Goal: Navigation & Orientation: Find specific page/section

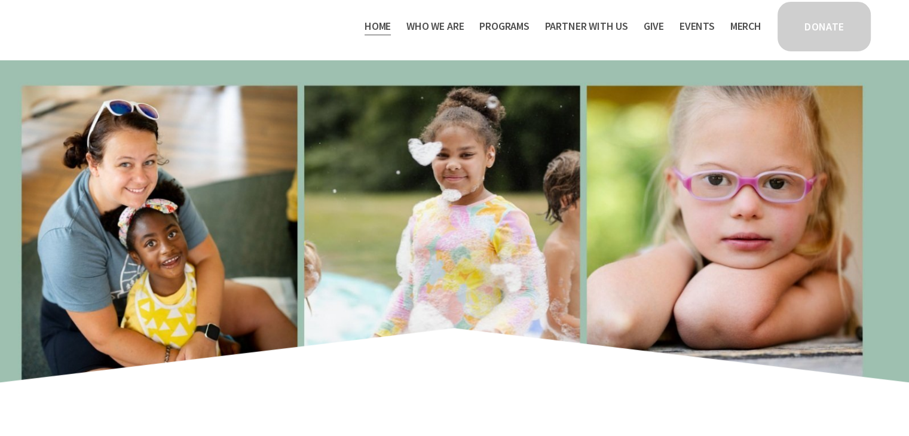
scroll to position [905, 0]
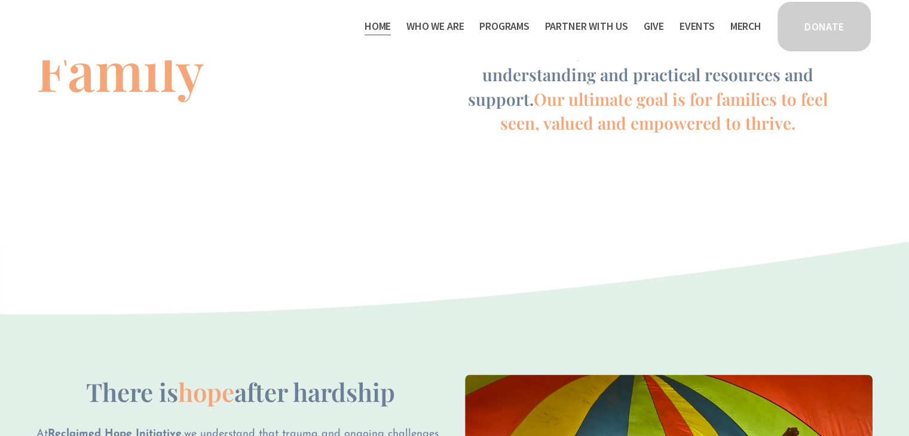
click at [0, 0] on span "Program Partners" at bounding box center [0, 0] width 0 height 0
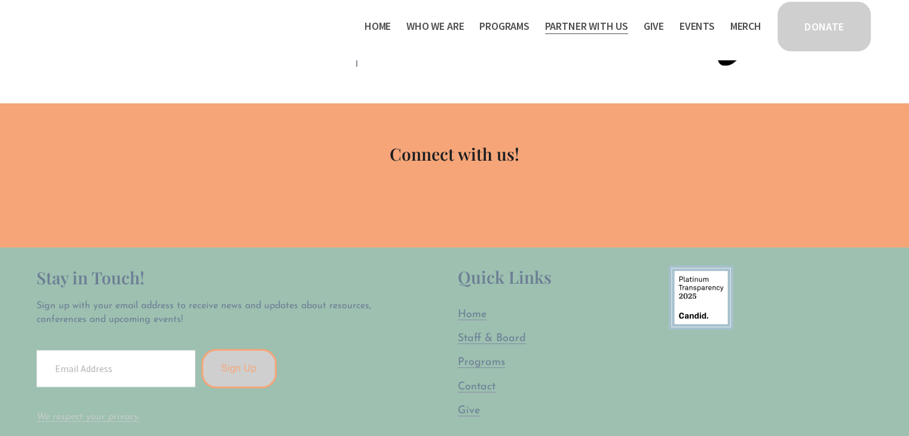
scroll to position [776, 0]
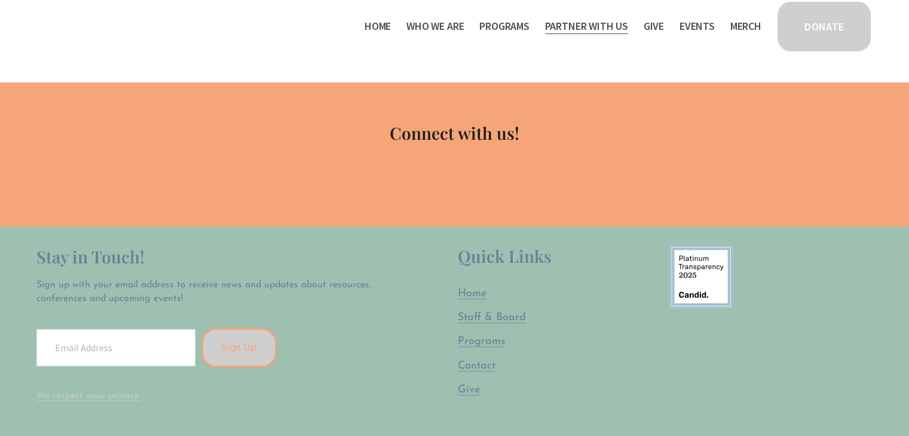
click at [502, 132] on span "Connect with us!" at bounding box center [455, 133] width 130 height 22
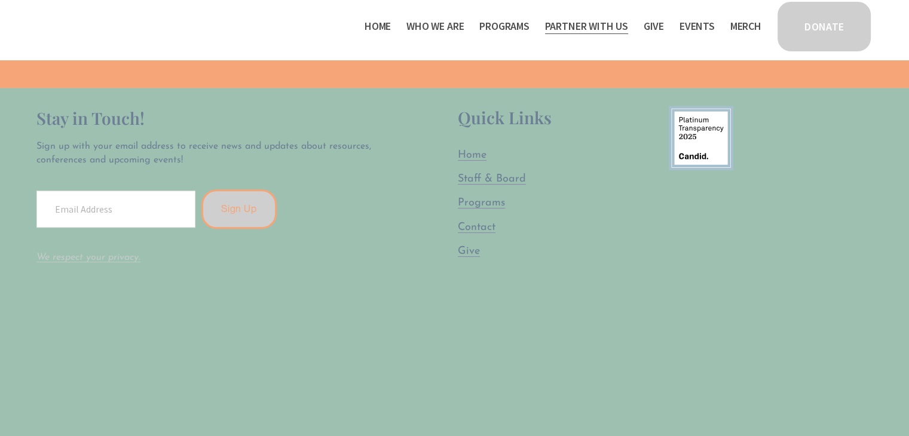
scroll to position [896, 0]
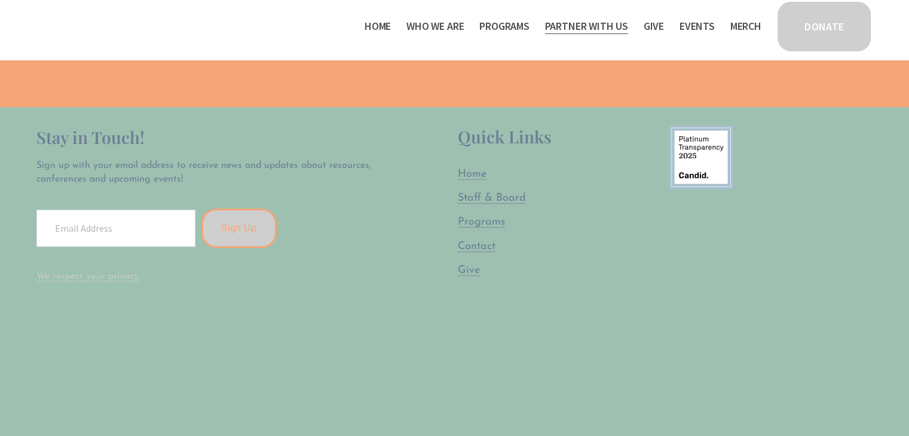
click at [489, 249] on span "Contact" at bounding box center [477, 246] width 38 height 11
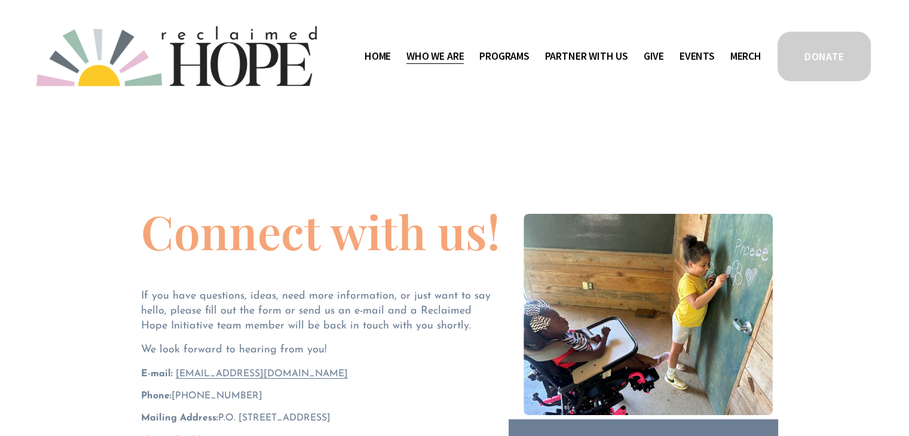
click at [414, 22] on div "Skip to Content Home Who We Are" at bounding box center [454, 56] width 909 height 113
click at [421, 44] on div "Home Who We Are Staff & Board Contact" at bounding box center [398, 56] width 725 height 60
click at [425, 54] on span "Who We Are" at bounding box center [434, 56] width 57 height 17
click at [356, 54] on div "Home Who We Are Staff & Board Contact Public Documents Programs Thrive Support …" at bounding box center [546, 56] width 430 height 19
click at [365, 56] on link "Home" at bounding box center [378, 56] width 26 height 19
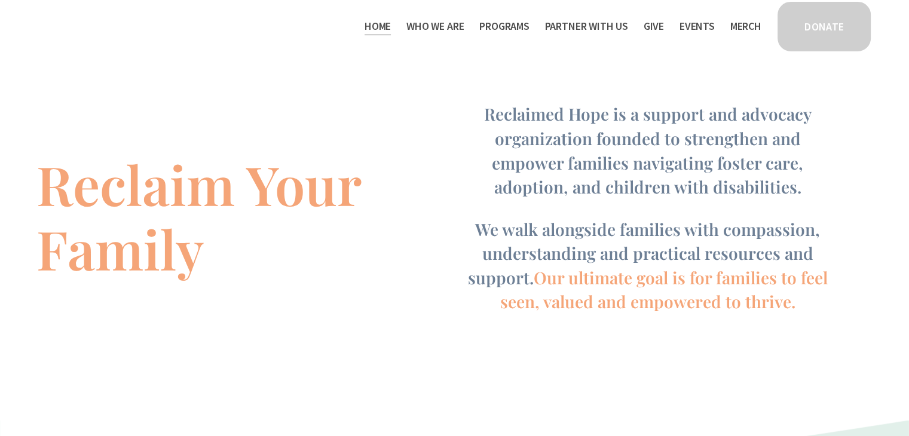
scroll to position [726, 0]
click at [0, 0] on span "Program Partners" at bounding box center [0, 0] width 0 height 0
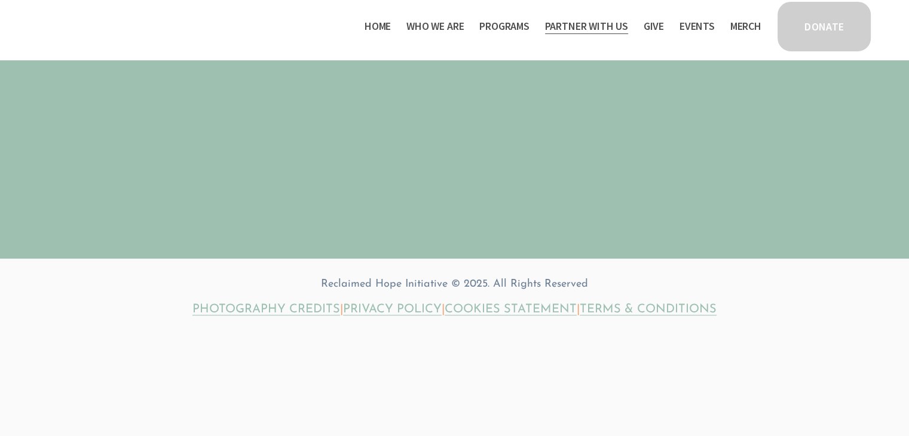
scroll to position [895, 0]
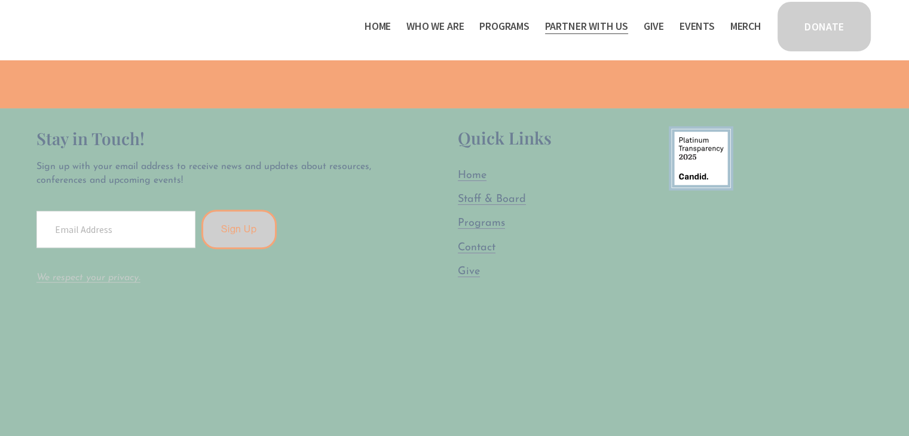
click at [482, 246] on span "Contact" at bounding box center [477, 248] width 38 height 11
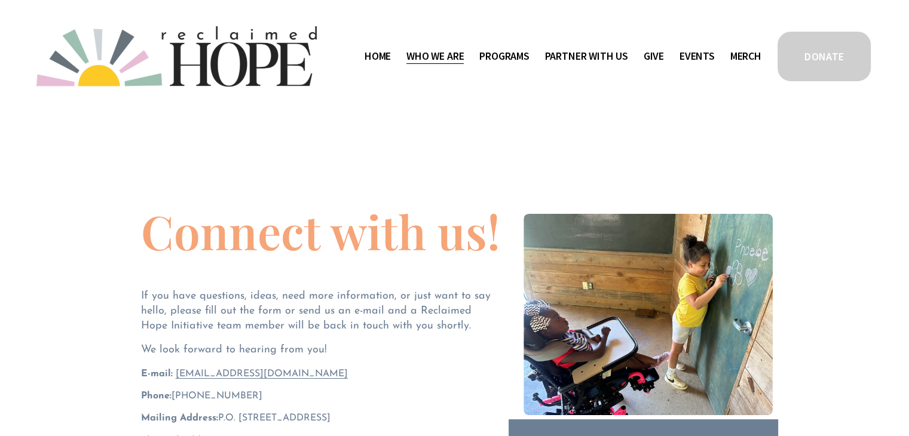
click at [379, 62] on link "Home" at bounding box center [378, 56] width 26 height 19
